Goal: Information Seeking & Learning: Check status

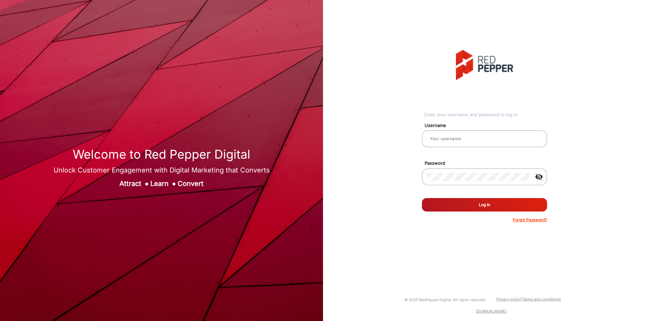
type input "[PERSON_NAME]"
click at [466, 197] on form "Username [PERSON_NAME] Password visibility_off Remember me Log In Forgot Passwo…" at bounding box center [484, 170] width 125 height 105
click at [468, 206] on button "Log In" at bounding box center [484, 204] width 125 height 13
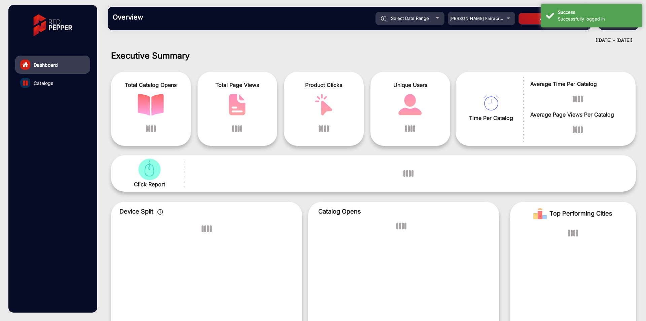
scroll to position [5, 0]
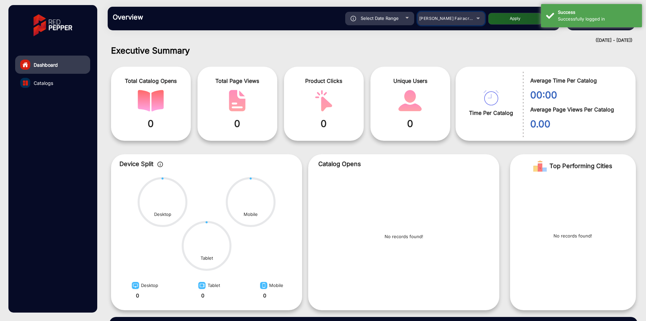
click at [455, 20] on span "[PERSON_NAME] Fairacre Farms" at bounding box center [452, 18] width 67 height 5
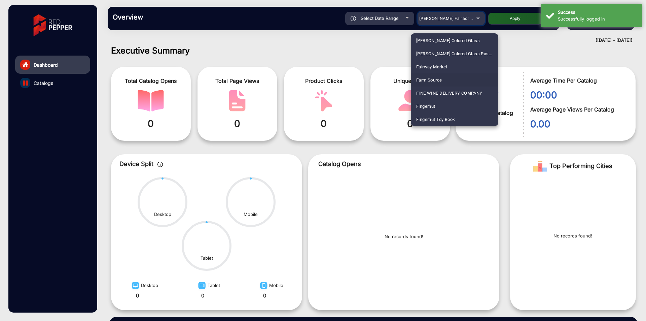
scroll to position [304, 0]
click at [432, 120] on mat-option "Fluidra" at bounding box center [455, 119] width 88 height 13
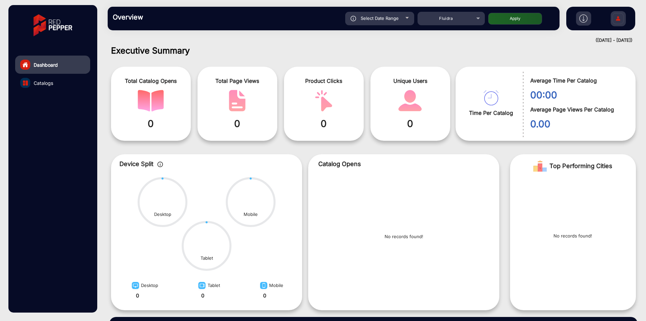
click at [385, 17] on span "Select Date Range" at bounding box center [380, 17] width 38 height 5
type input "[DATE]"
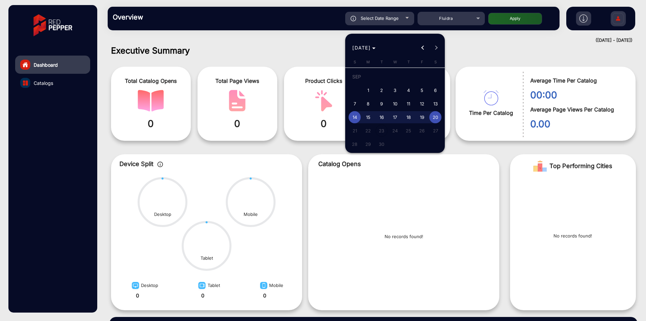
click at [517, 15] on div at bounding box center [323, 160] width 646 height 321
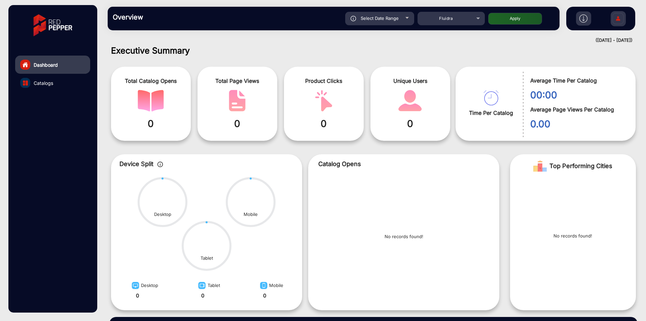
click at [517, 15] on button "Apply" at bounding box center [516, 19] width 54 height 12
type input "[DATE]"
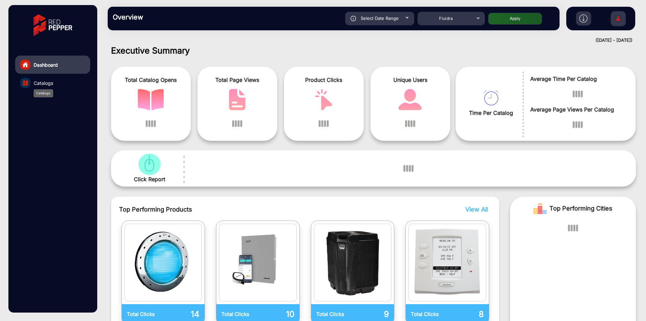
click at [48, 82] on span "Catalogs" at bounding box center [44, 82] width 20 height 7
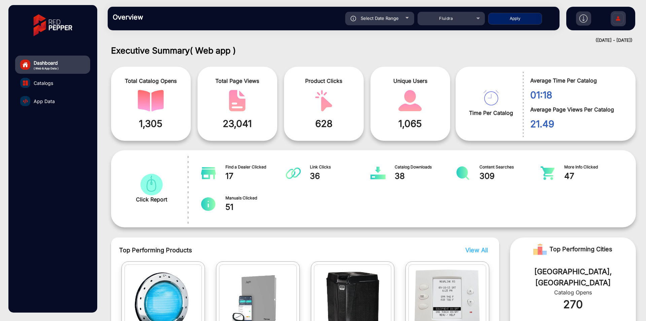
click at [48, 103] on span "App Data" at bounding box center [44, 101] width 21 height 7
click at [50, 102] on span "App Data" at bounding box center [44, 101] width 21 height 7
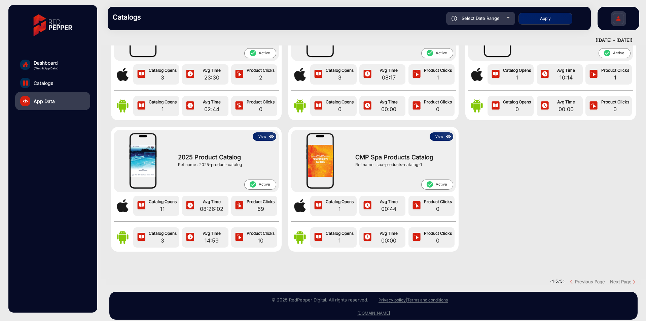
scroll to position [90, 0]
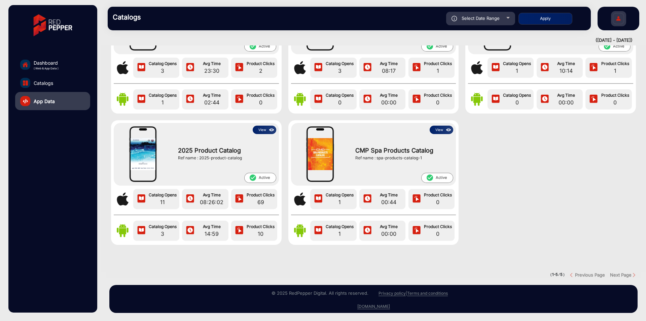
click at [268, 126] on img at bounding box center [272, 129] width 8 height 7
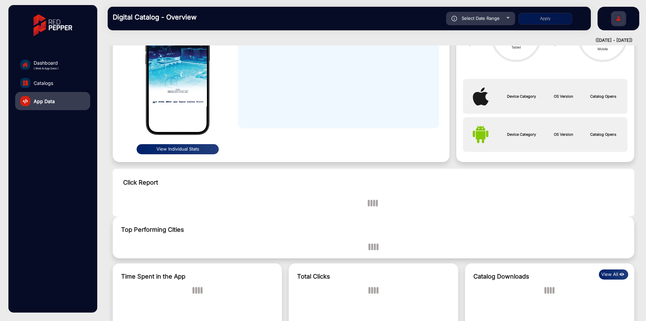
scroll to position [5, 0]
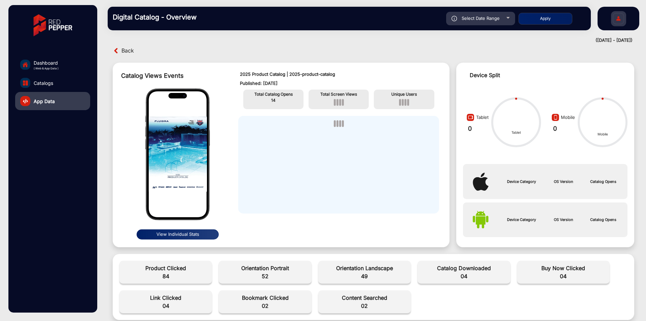
click at [166, 236] on button "View Individual Stats" at bounding box center [178, 234] width 82 height 10
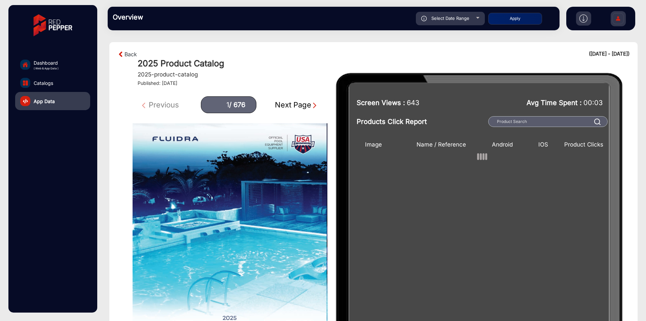
click at [287, 109] on div "Next Page" at bounding box center [296, 104] width 43 height 11
type input "2"
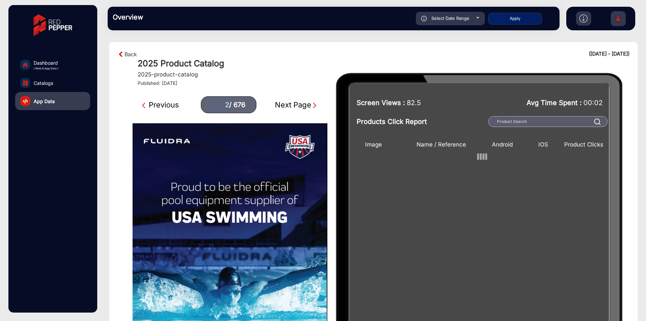
click at [225, 103] on input "2" at bounding box center [220, 104] width 17 height 9
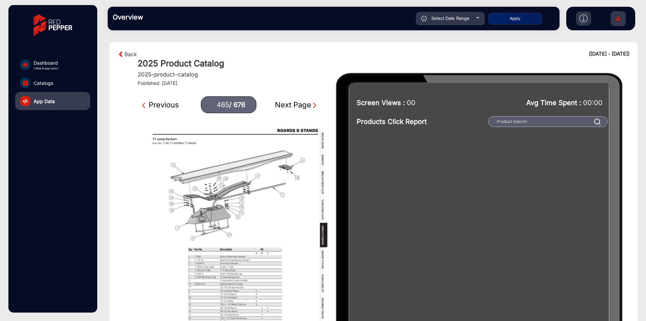
click at [298, 105] on div "Next Page" at bounding box center [296, 104] width 43 height 11
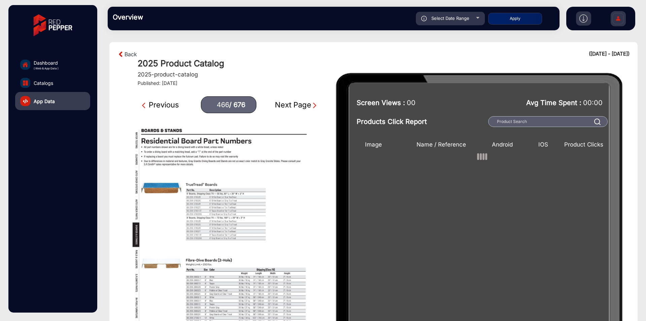
click at [246, 189] on div "NaN / 676" at bounding box center [226, 211] width 85 height 69
click at [172, 102] on div "Previous" at bounding box center [160, 104] width 37 height 11
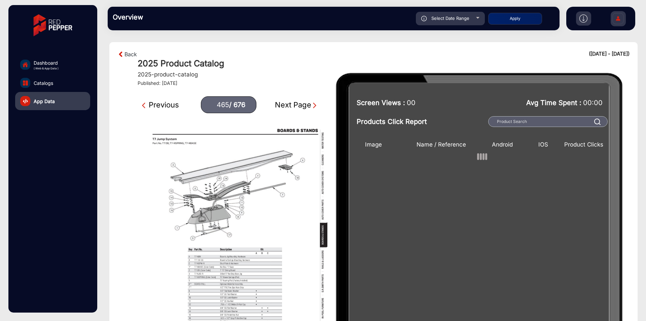
click at [297, 97] on div "Previous 465 / 676 Next Page" at bounding box center [230, 104] width 195 height 17
click at [297, 103] on div "Next Page" at bounding box center [296, 104] width 43 height 11
type input "466"
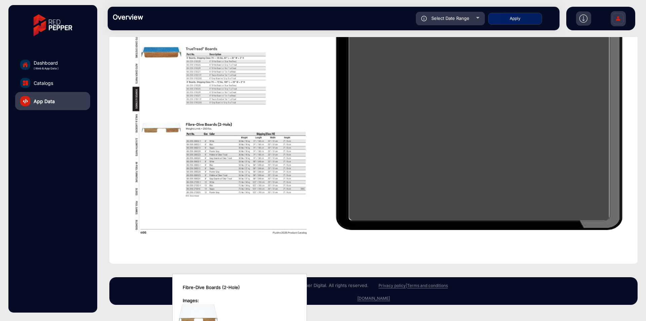
scroll to position [1, 0]
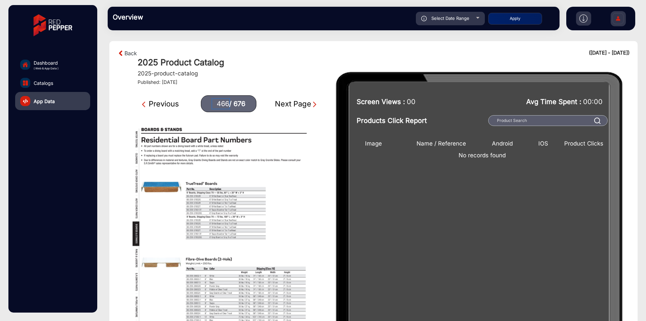
click at [222, 100] on input "466" at bounding box center [220, 103] width 17 height 9
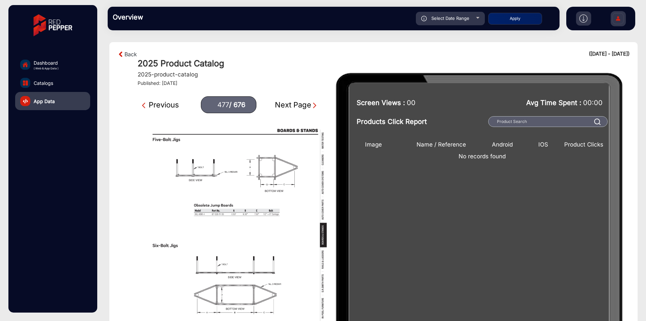
click at [264, 83] on h4 "Published: [DATE]" at bounding box center [384, 83] width 492 height 6
click at [293, 105] on div "Next Page" at bounding box center [296, 104] width 43 height 11
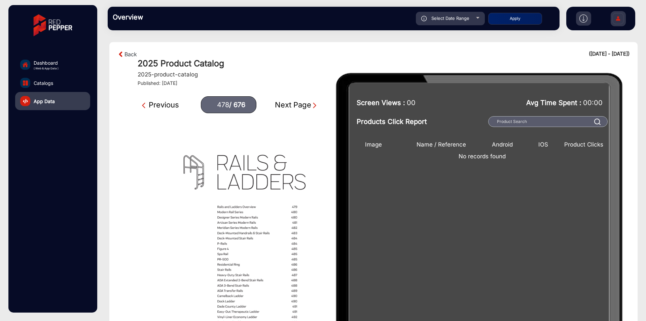
click at [169, 108] on div "Previous" at bounding box center [160, 104] width 37 height 11
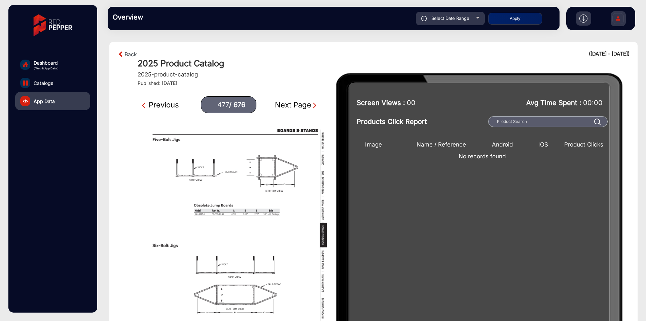
click at [169, 108] on div "Previous" at bounding box center [160, 104] width 37 height 11
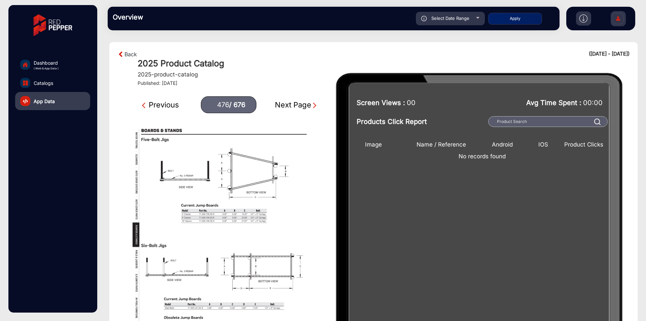
click at [169, 108] on div "Previous" at bounding box center [160, 104] width 37 height 11
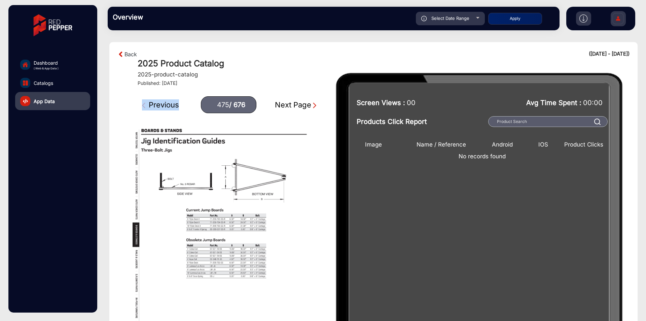
type input "474"
click at [253, 173] on img "NaN / 676" at bounding box center [230, 248] width 194 height 251
click at [224, 104] on input "474" at bounding box center [220, 104] width 17 height 9
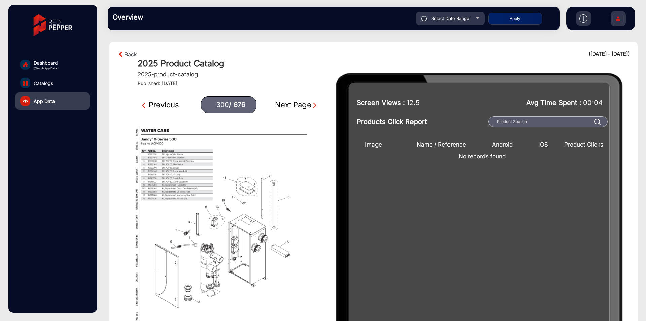
click at [290, 107] on div "Next Page" at bounding box center [296, 104] width 43 height 11
type input "301"
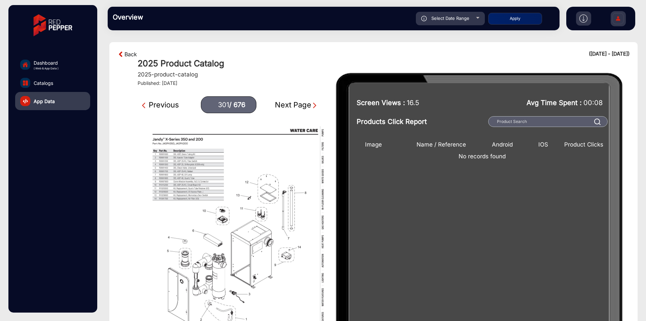
click at [134, 57] on link "Back" at bounding box center [131, 54] width 12 height 8
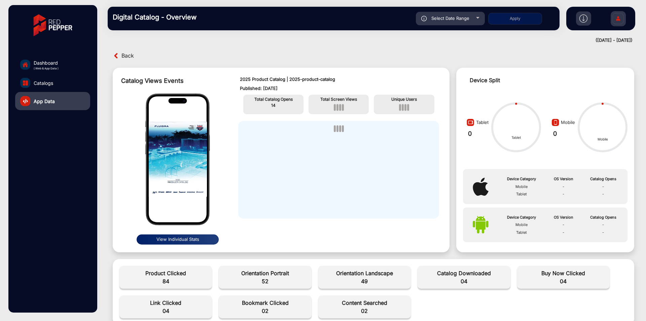
scroll to position [5, 0]
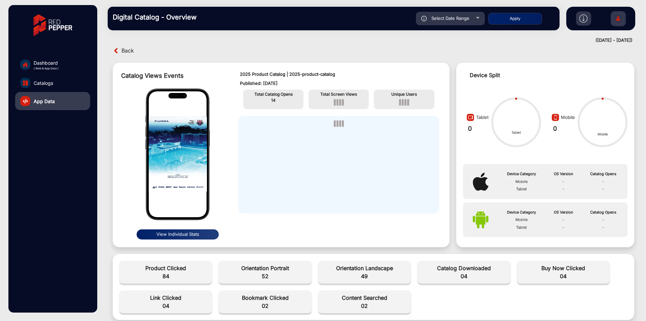
click at [188, 233] on button "View Individual Stats" at bounding box center [178, 234] width 82 height 10
